Goal: Task Accomplishment & Management: Use online tool/utility

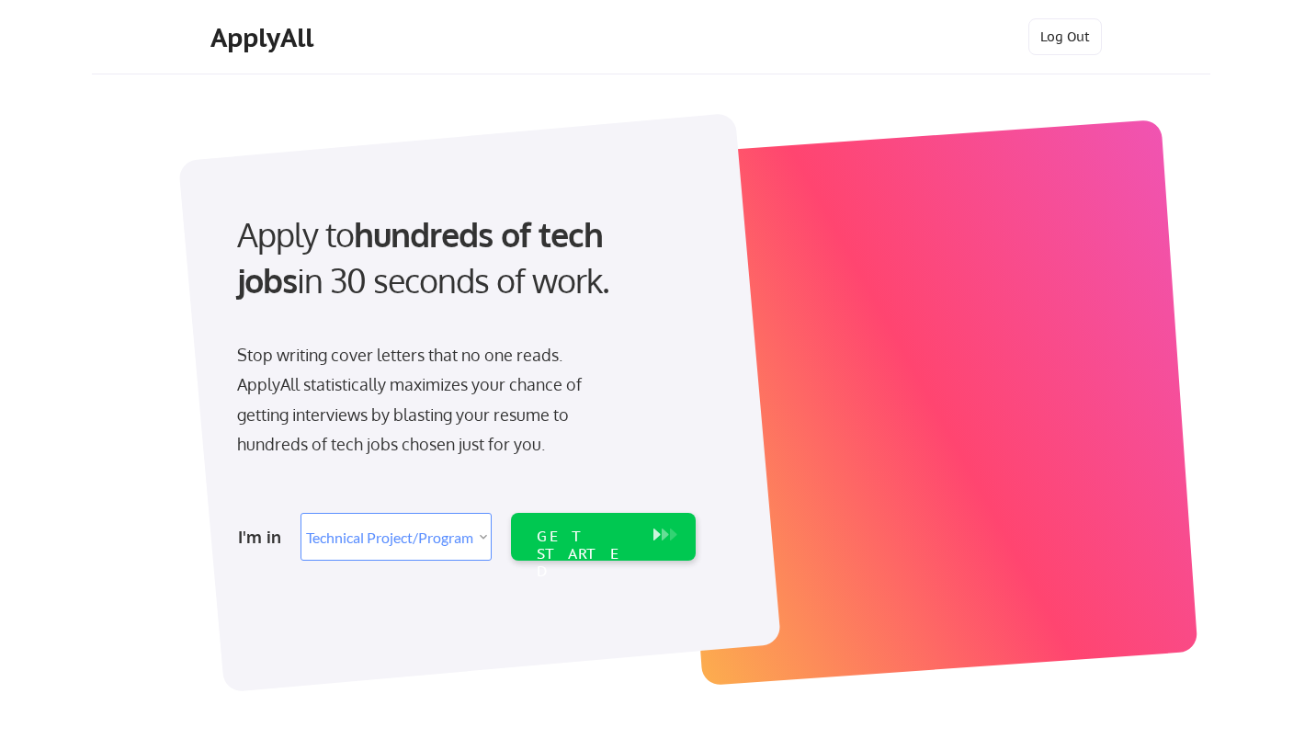
select select ""technical_project_program_mgmt""
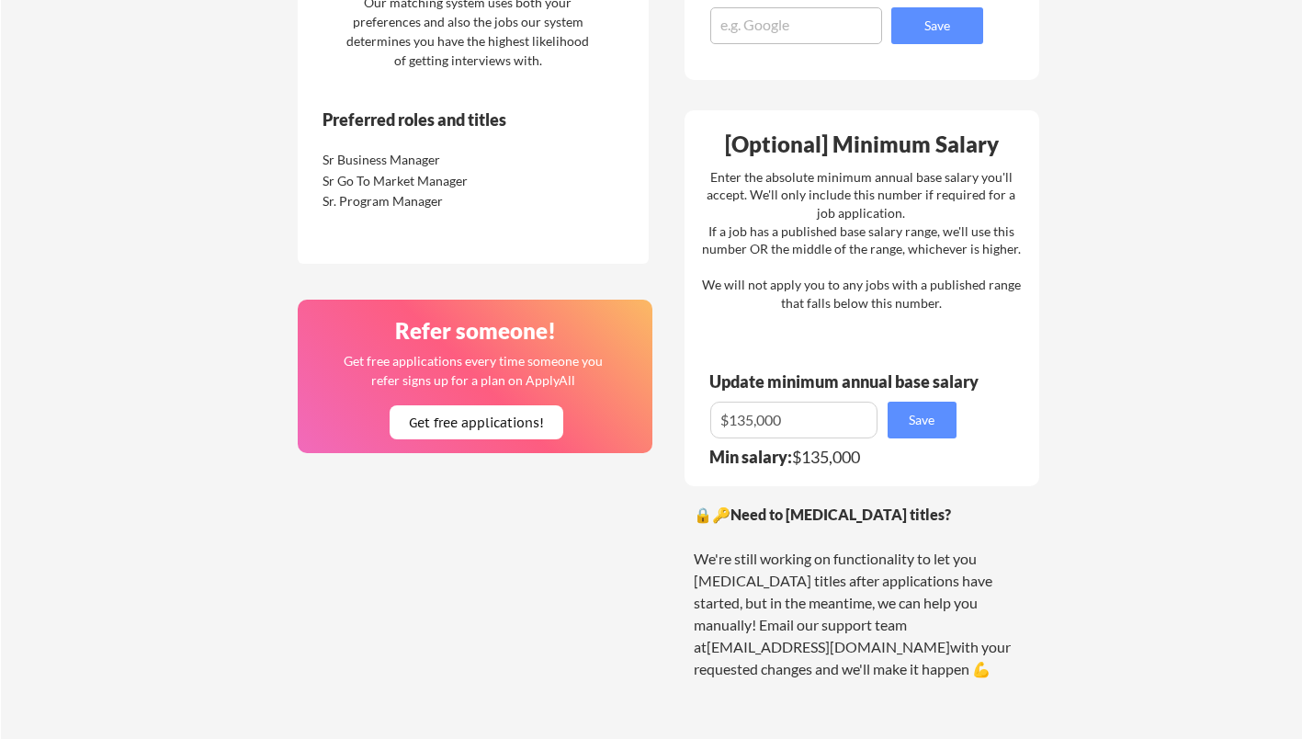
scroll to position [973, 0]
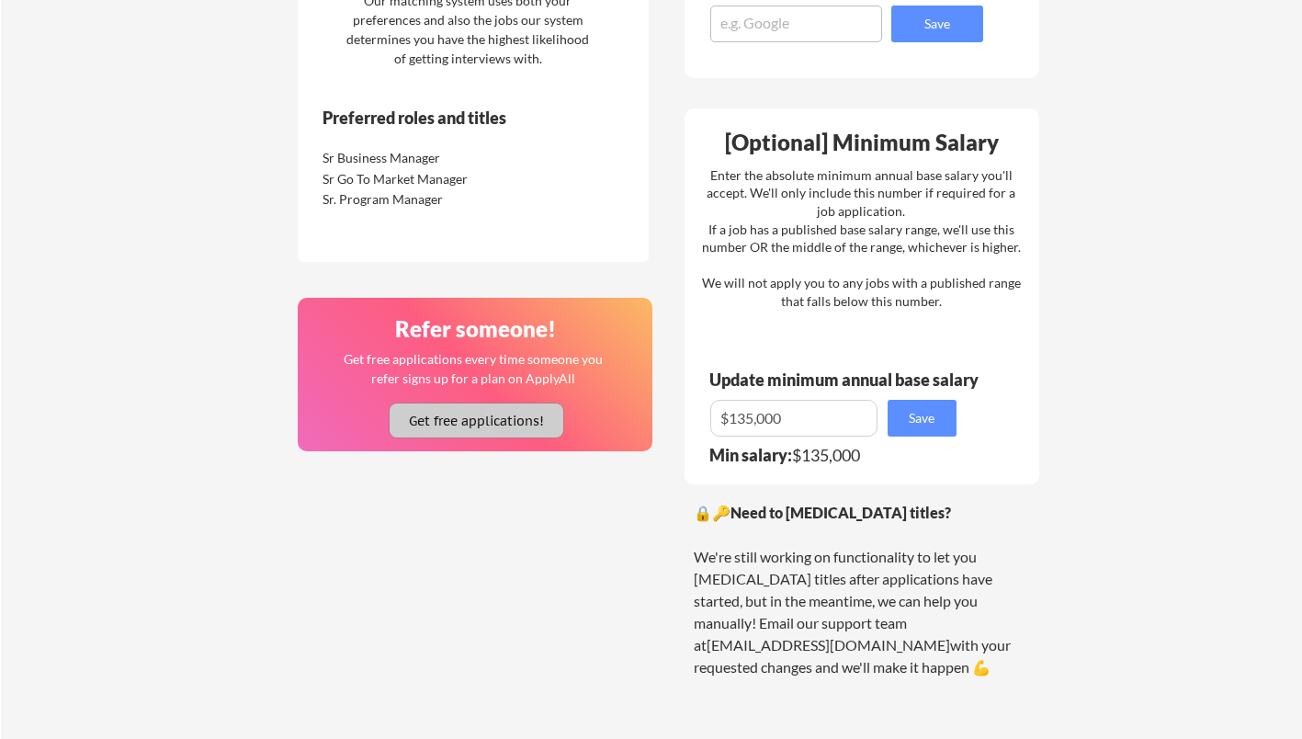
click at [507, 419] on button "Get free applications!" at bounding box center [477, 420] width 174 height 34
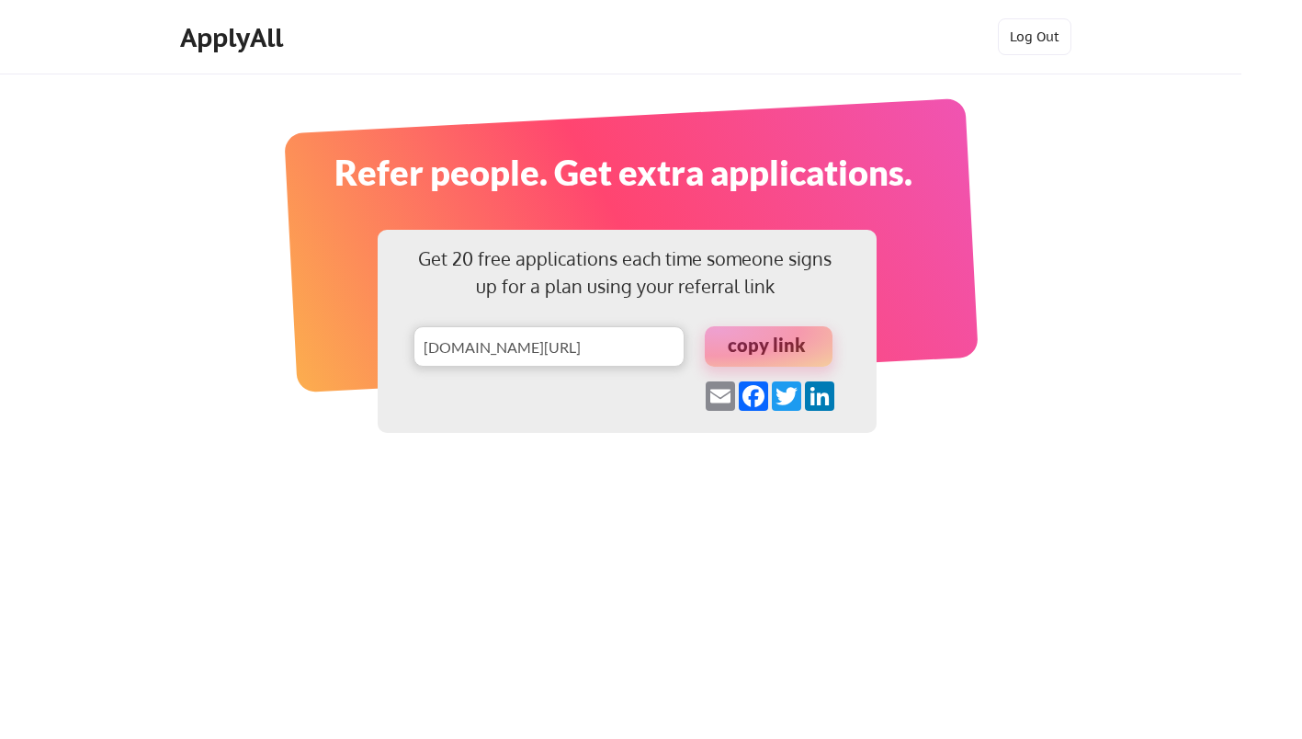
click at [766, 347] on div at bounding box center [769, 346] width 128 height 40
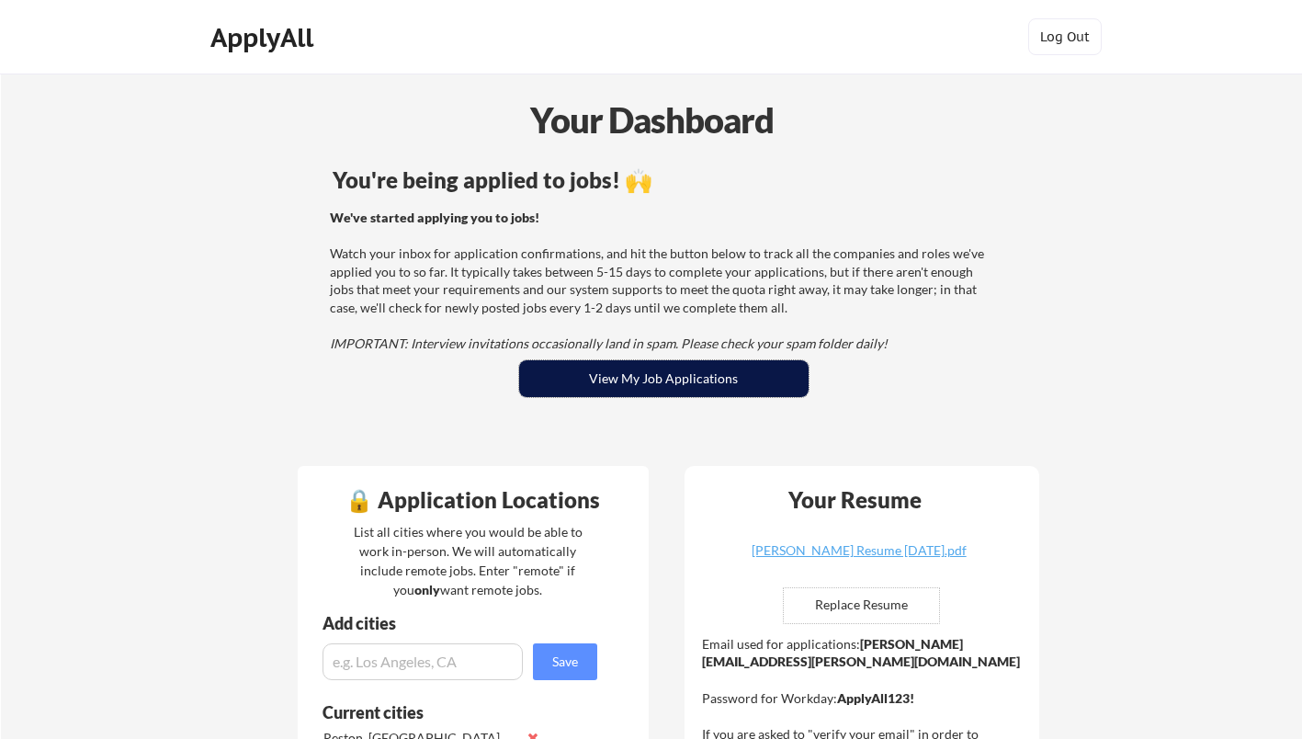
click at [667, 373] on button "View My Job Applications" at bounding box center [663, 378] width 289 height 37
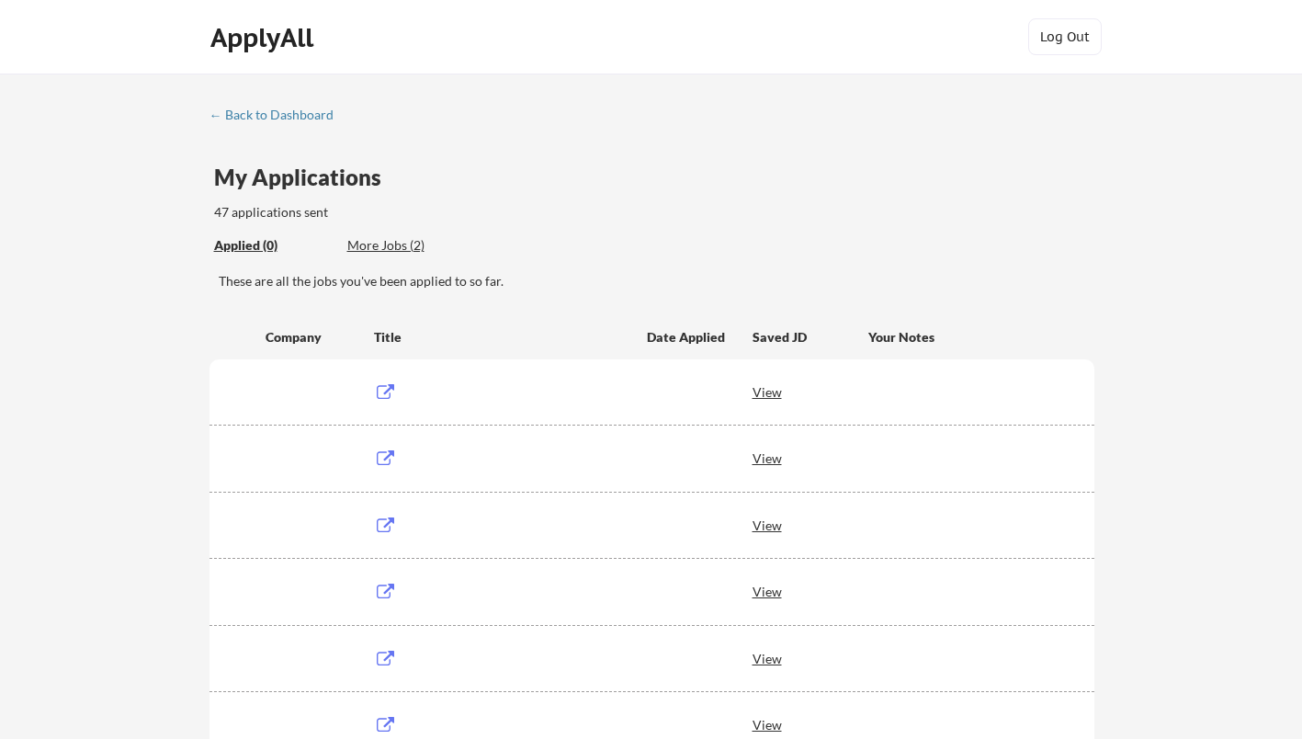
click at [238, 249] on div "Applied (0)" at bounding box center [273, 245] width 119 height 18
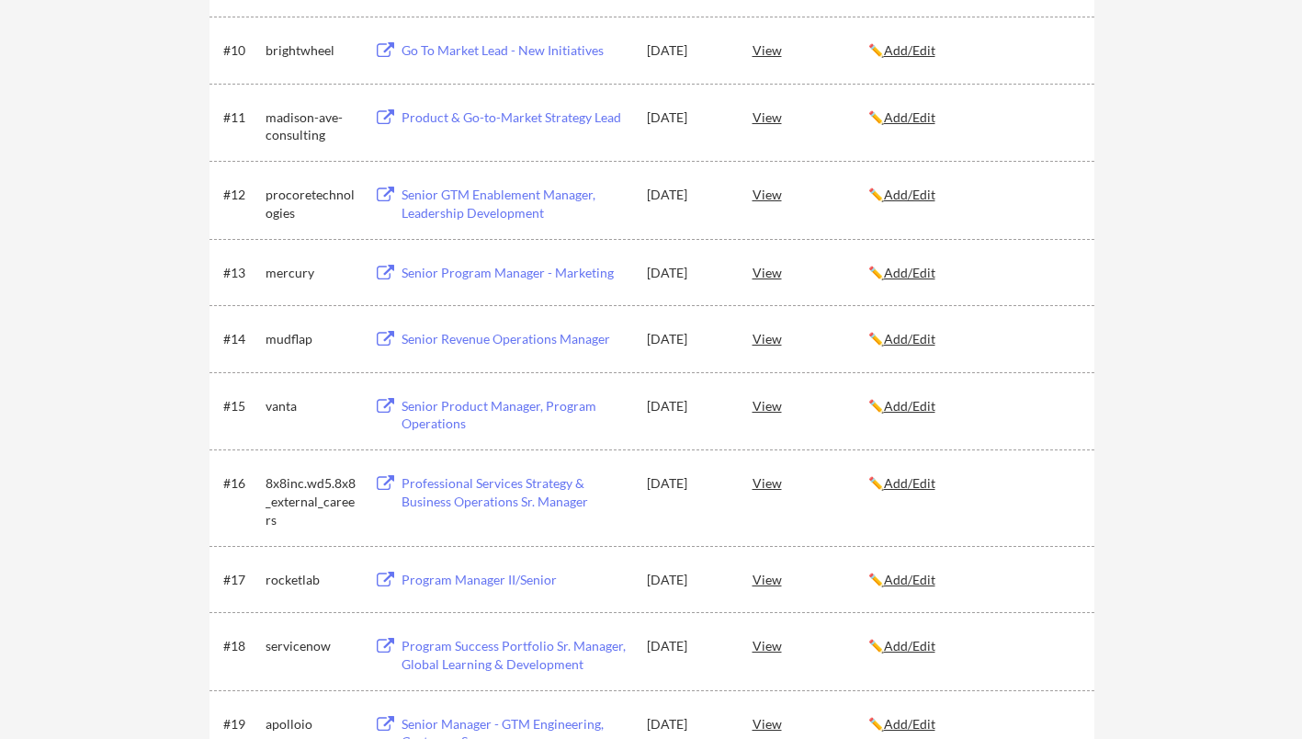
scroll to position [990, 0]
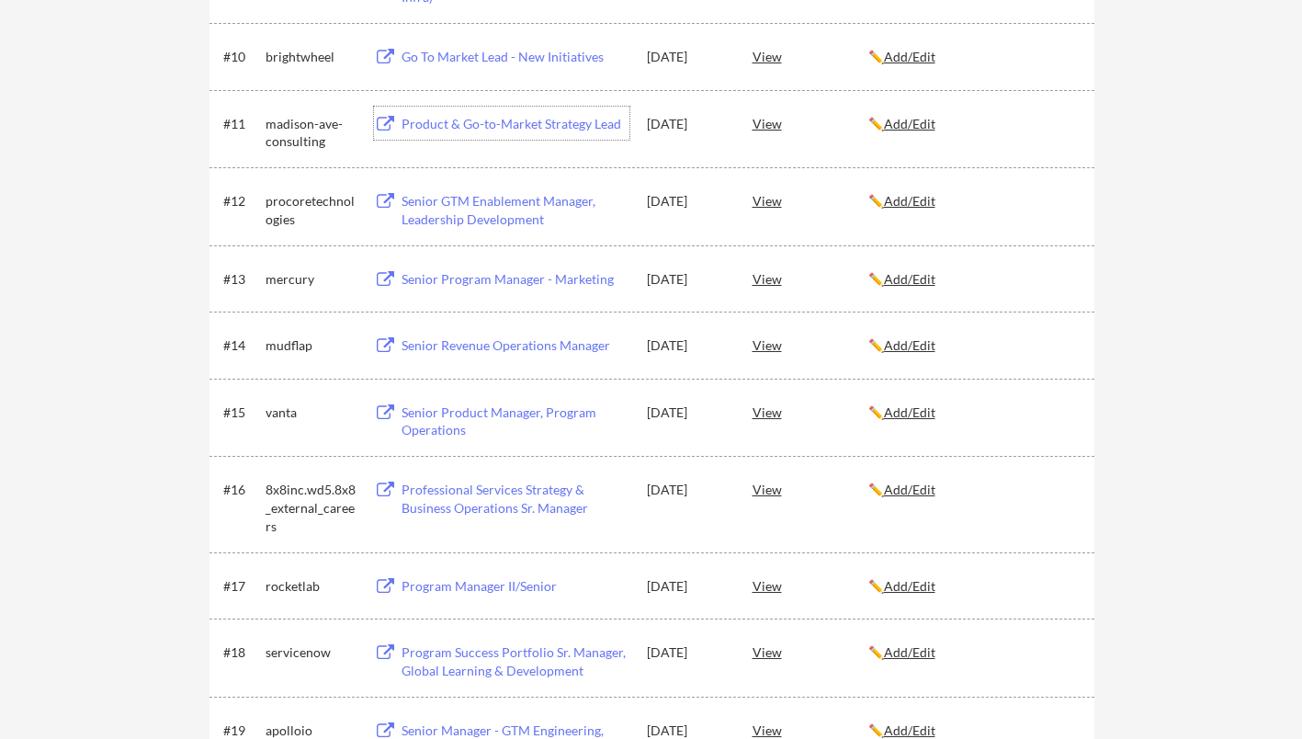
click at [523, 121] on div "Product & Go-to-Market Strategy Lead" at bounding box center [516, 124] width 228 height 18
